Goal: Task Accomplishment & Management: Manage account settings

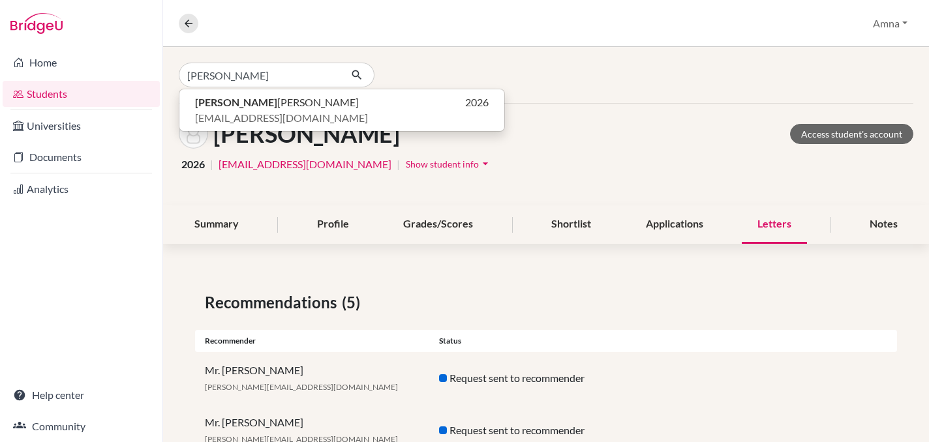
type input "[PERSON_NAME]"
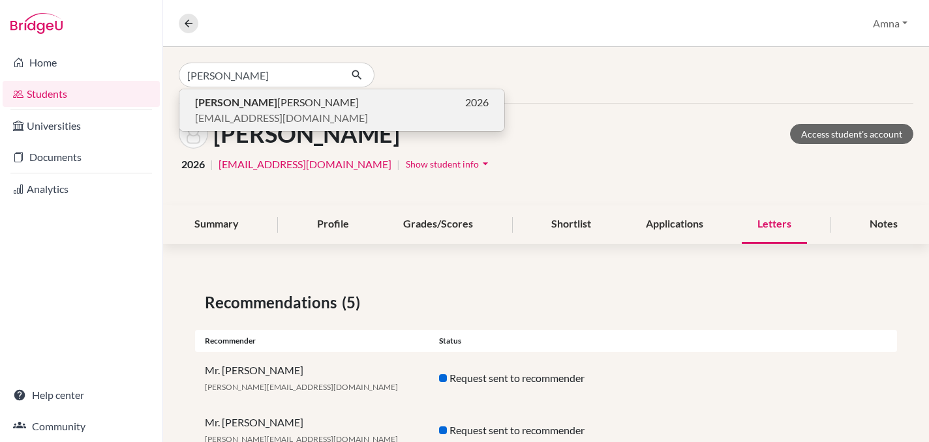
click at [260, 119] on span "[EMAIL_ADDRESS][DOMAIN_NAME]" at bounding box center [281, 118] width 173 height 16
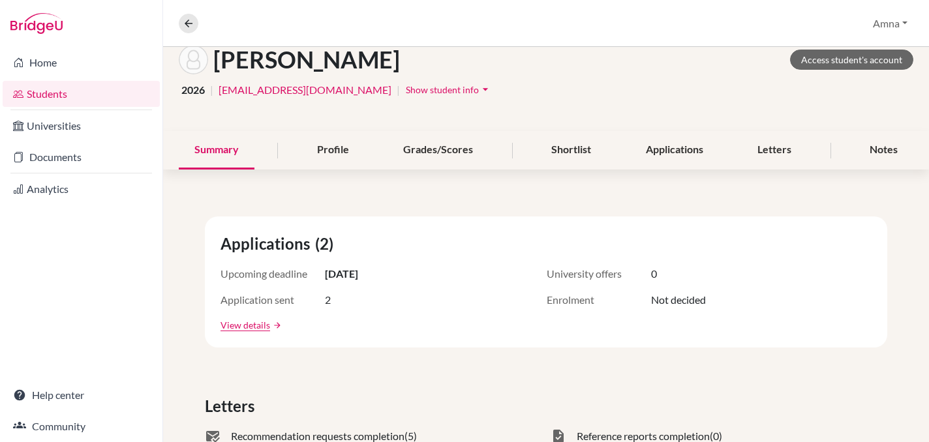
scroll to position [77, 0]
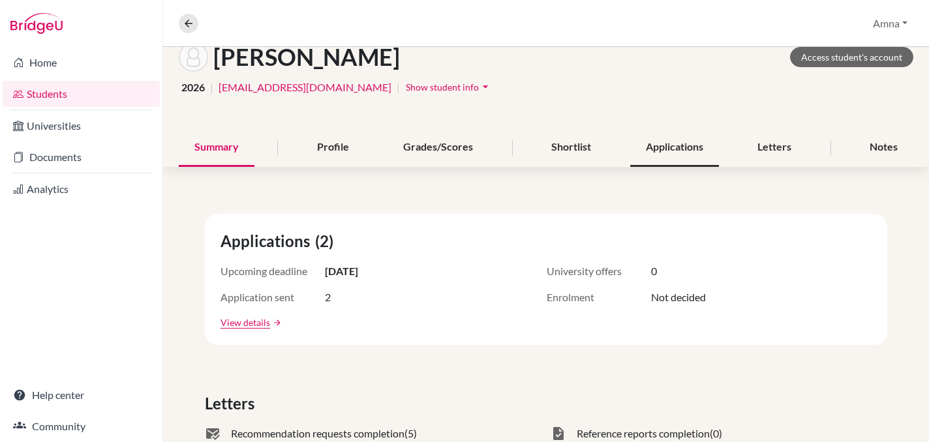
click at [670, 151] on div "Applications" at bounding box center [674, 148] width 89 height 39
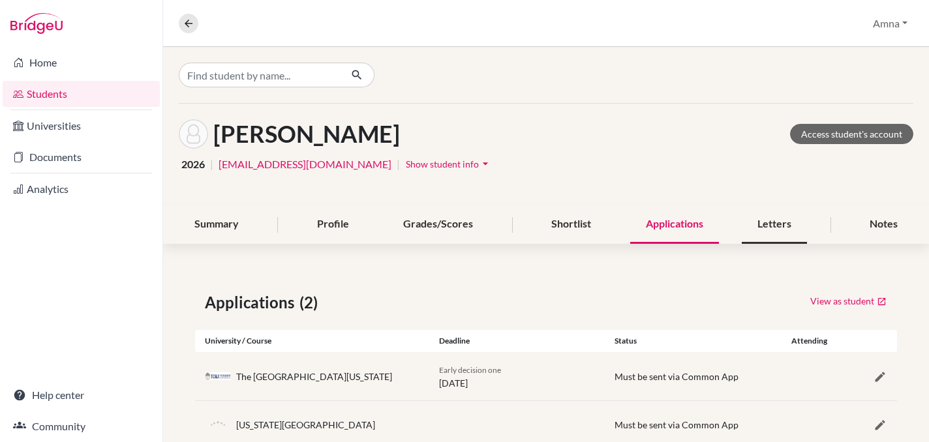
click at [789, 223] on div "Letters" at bounding box center [774, 225] width 65 height 39
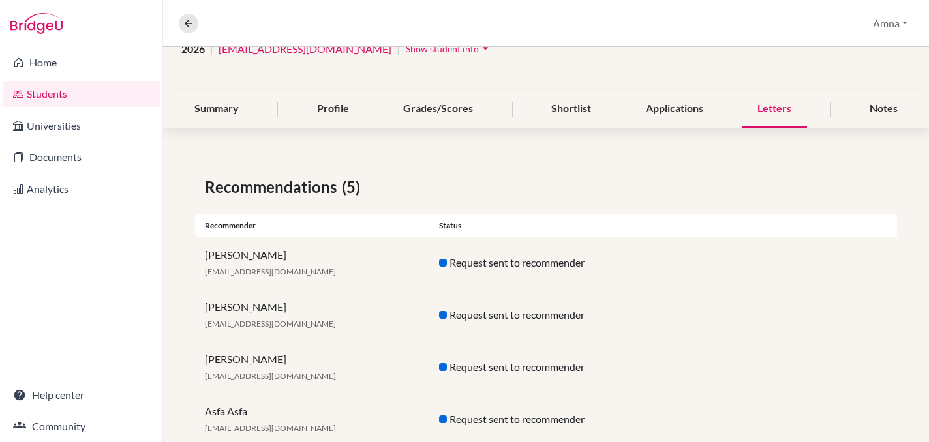
scroll to position [114, 0]
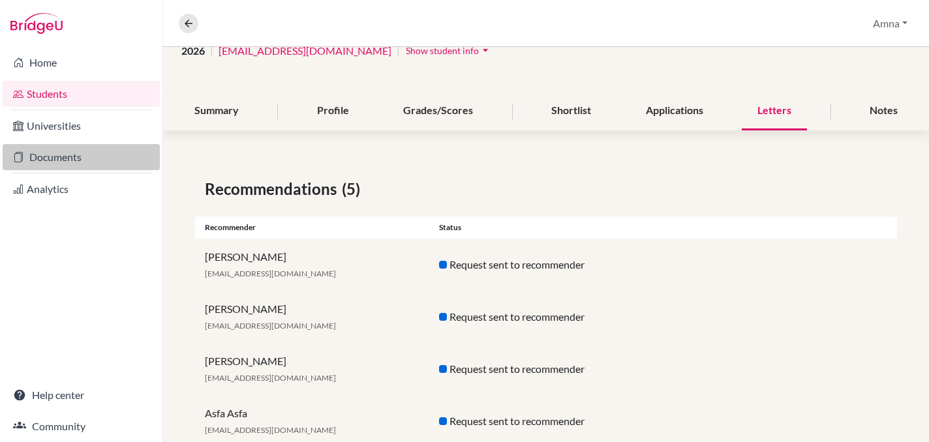
click at [67, 151] on link "Documents" at bounding box center [81, 157] width 157 height 26
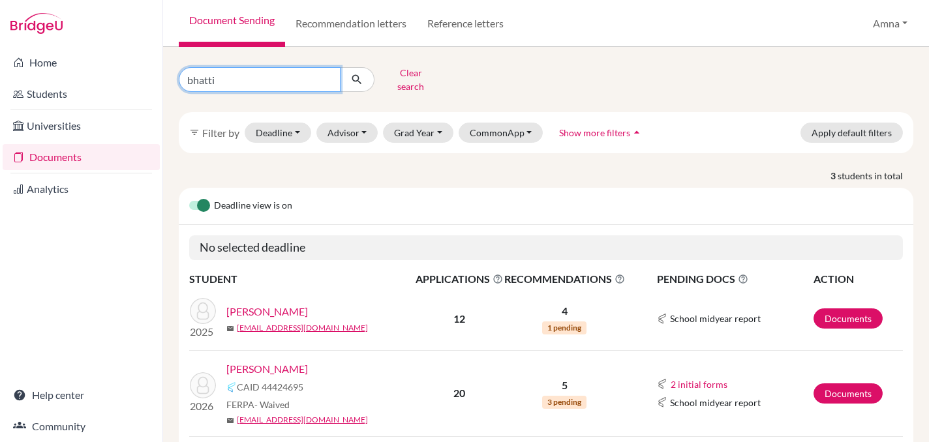
drag, startPoint x: 285, startPoint y: 72, endPoint x: 186, endPoint y: 69, distance: 98.6
click at [186, 69] on input "bhatti" at bounding box center [260, 79] width 162 height 25
type input "[PERSON_NAME]"
click at [357, 78] on icon "submit" at bounding box center [356, 79] width 13 height 13
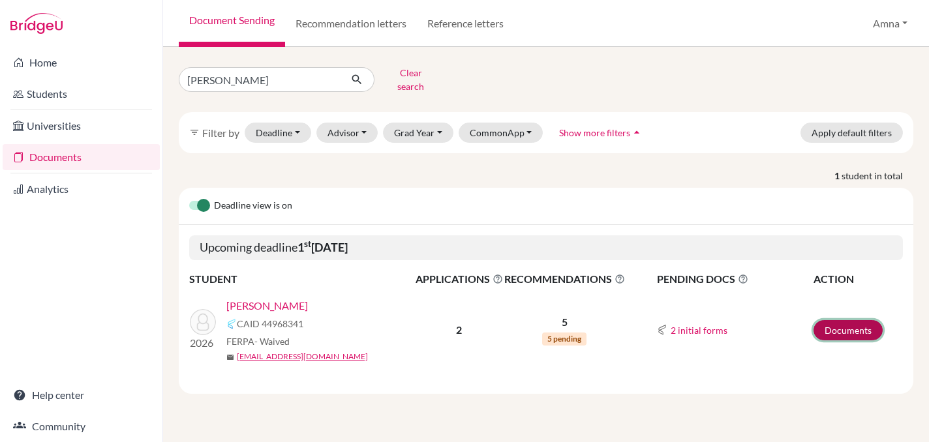
click at [858, 325] on link "Documents" at bounding box center [848, 330] width 69 height 20
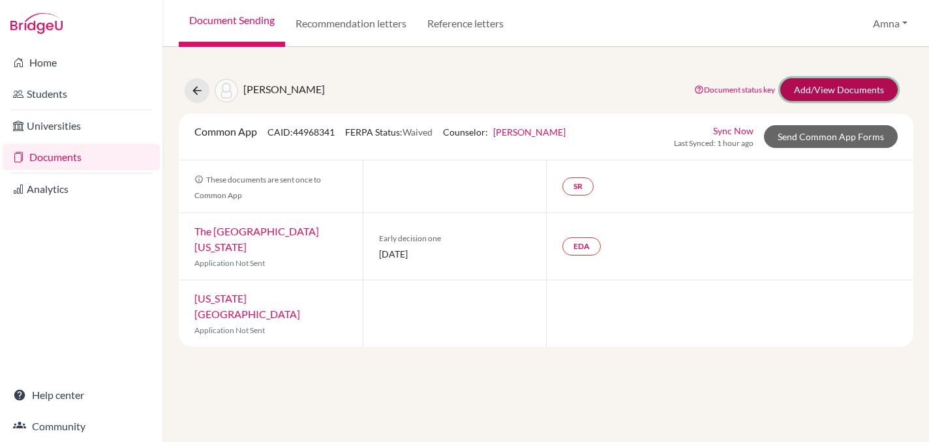
click at [839, 89] on link "Add/View Documents" at bounding box center [839, 89] width 117 height 23
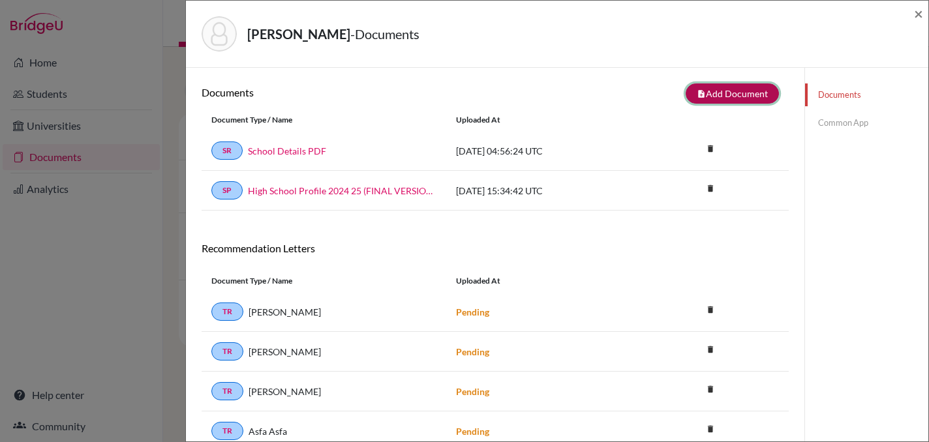
click at [725, 88] on button "note_add Add Document" at bounding box center [732, 94] width 93 height 20
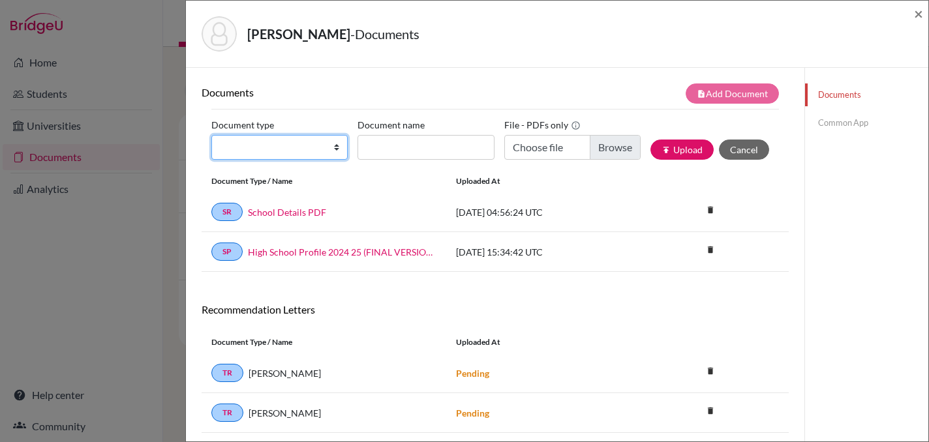
click at [301, 147] on select "Change explanation for Common App reports Counselor recommendation Internationa…" at bounding box center [279, 147] width 136 height 25
select select "5"
click at [211, 135] on select "Change explanation for Common App reports Counselor recommendation Internationa…" at bounding box center [279, 147] width 136 height 25
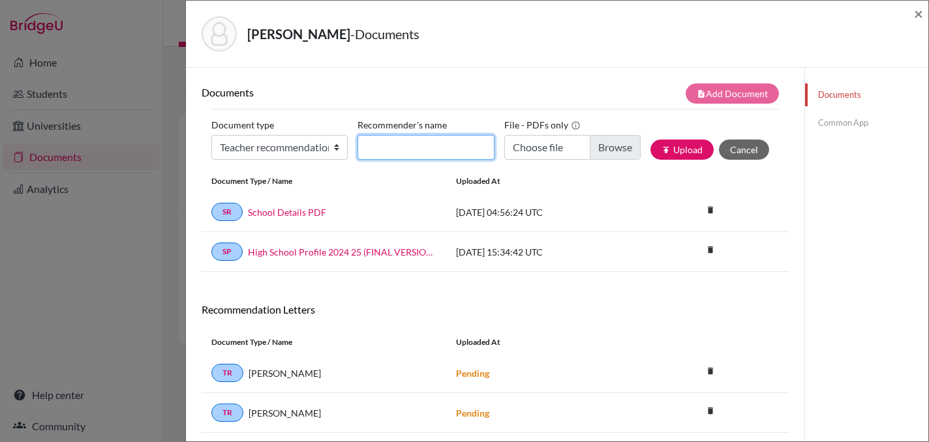
click at [401, 146] on input "Recommender's name" at bounding box center [426, 147] width 136 height 25
type input "Dr. [PERSON_NAME]"
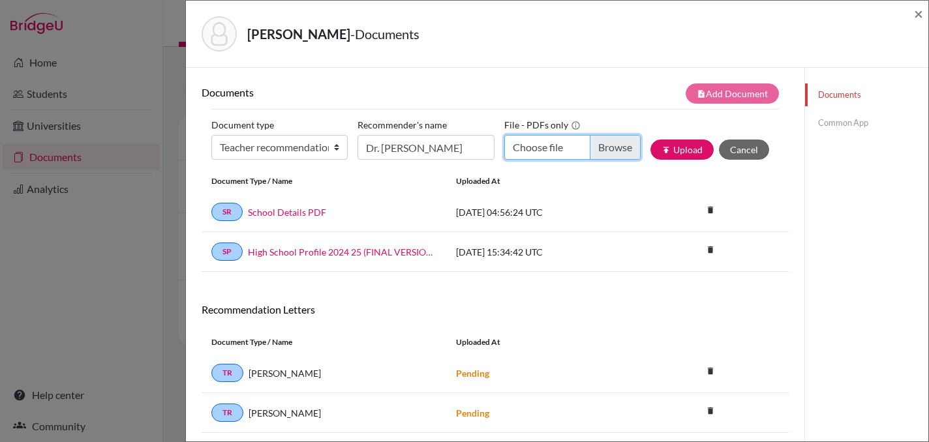
click at [608, 151] on input "Choose file" at bounding box center [572, 147] width 136 height 25
click at [604, 144] on input "Choose file" at bounding box center [572, 147] width 136 height 25
type input "C:\fakepath\[PERSON_NAME] 1.pdf"
click at [685, 147] on button "publish Upload" at bounding box center [682, 150] width 63 height 20
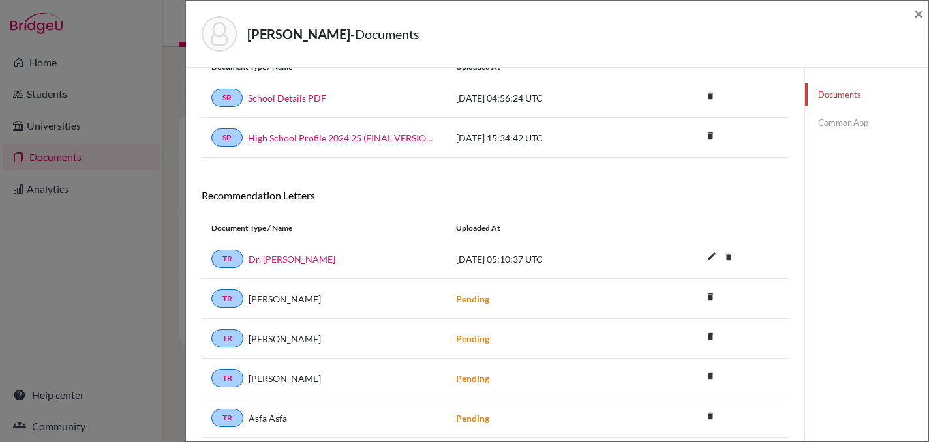
scroll to position [198, 0]
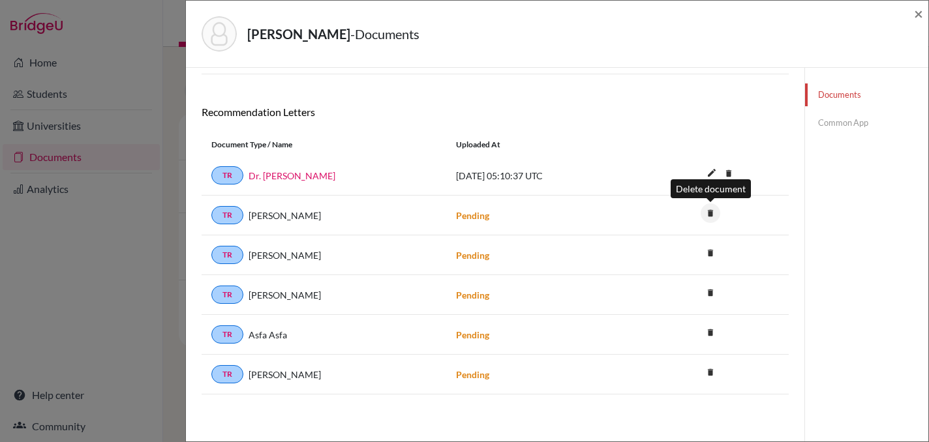
click at [709, 213] on icon "delete" at bounding box center [711, 214] width 20 height 20
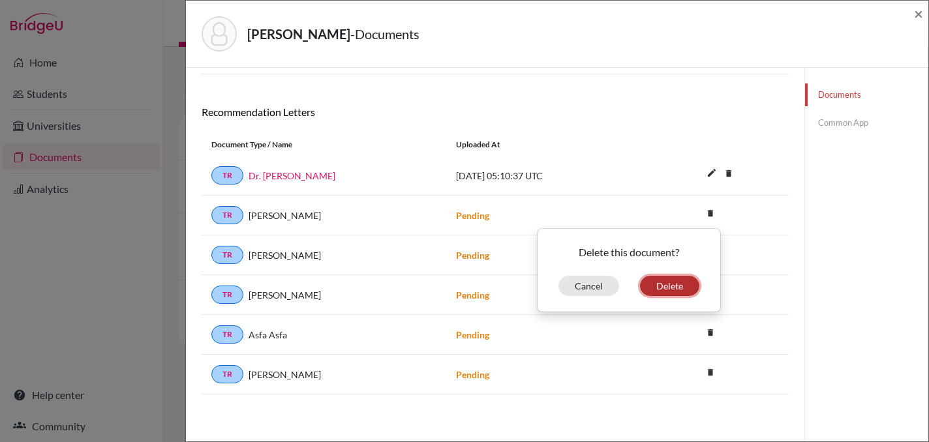
click at [674, 277] on button "Delete" at bounding box center [669, 286] width 59 height 20
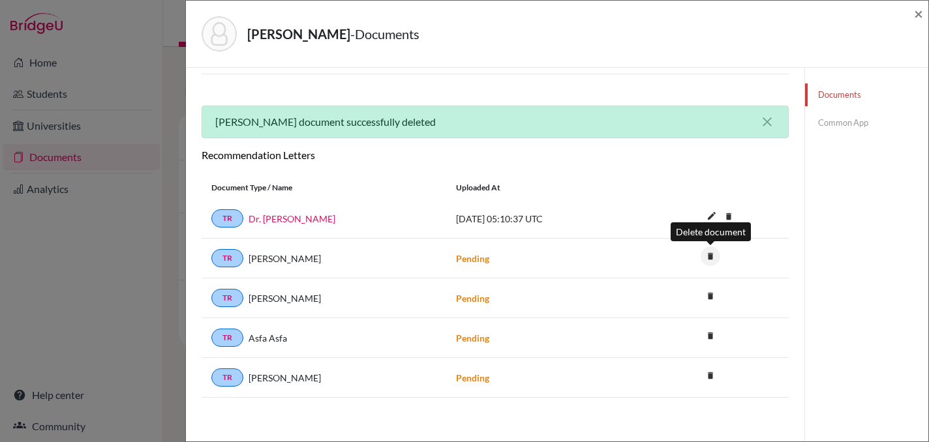
click at [711, 257] on icon "delete" at bounding box center [711, 257] width 20 height 20
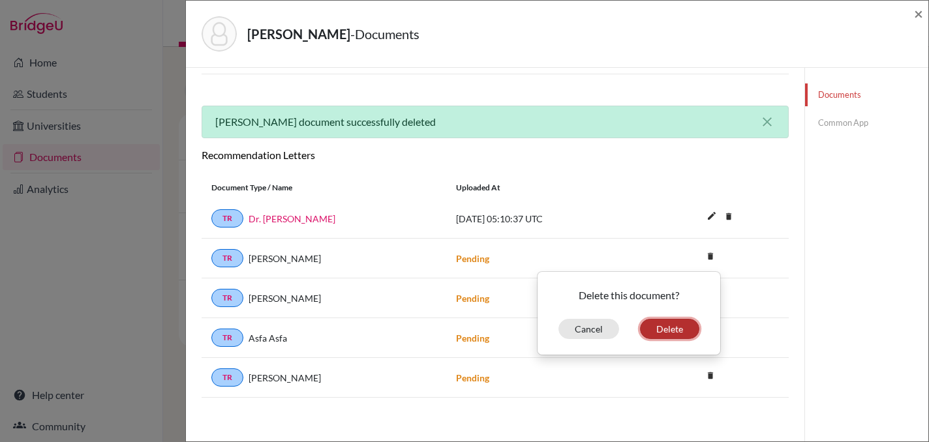
click at [663, 333] on button "Delete" at bounding box center [669, 329] width 59 height 20
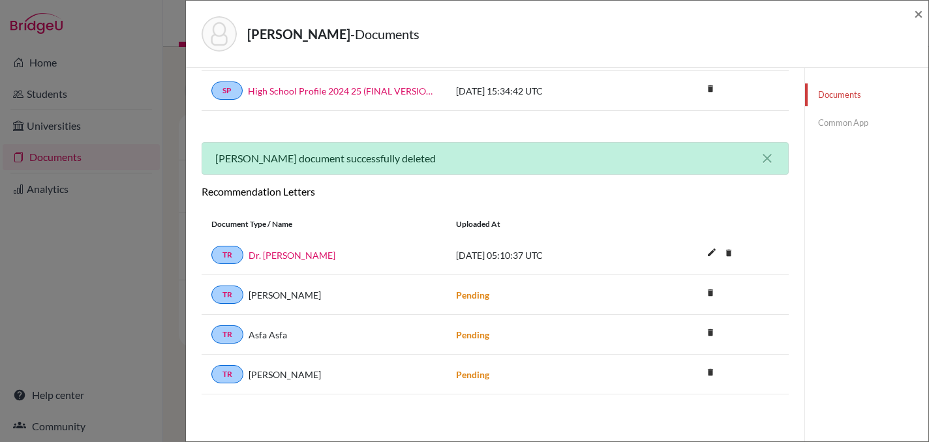
scroll to position [0, 0]
